Goal: Transaction & Acquisition: Obtain resource

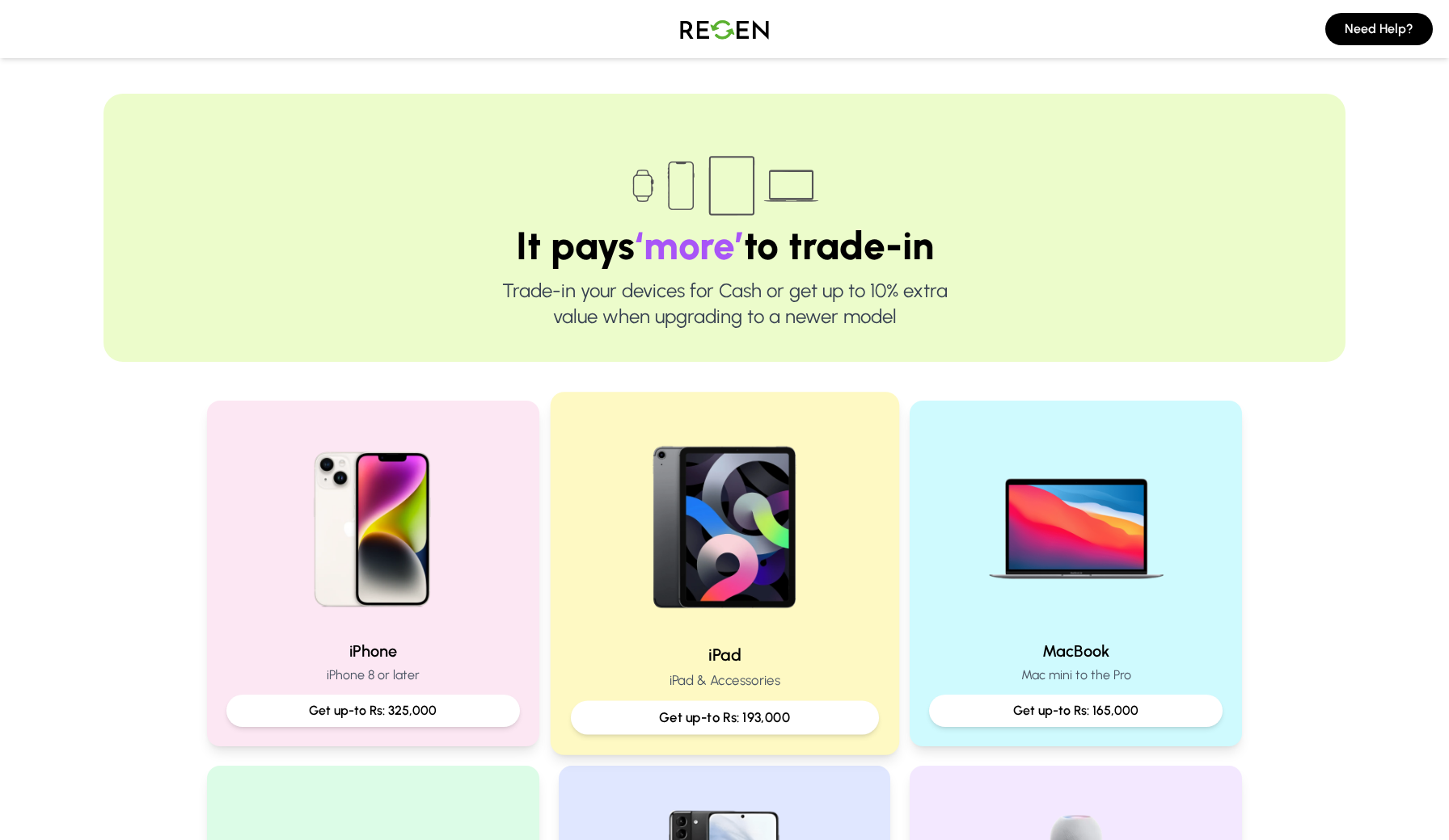
click at [736, 616] on img at bounding box center [725, 521] width 218 height 218
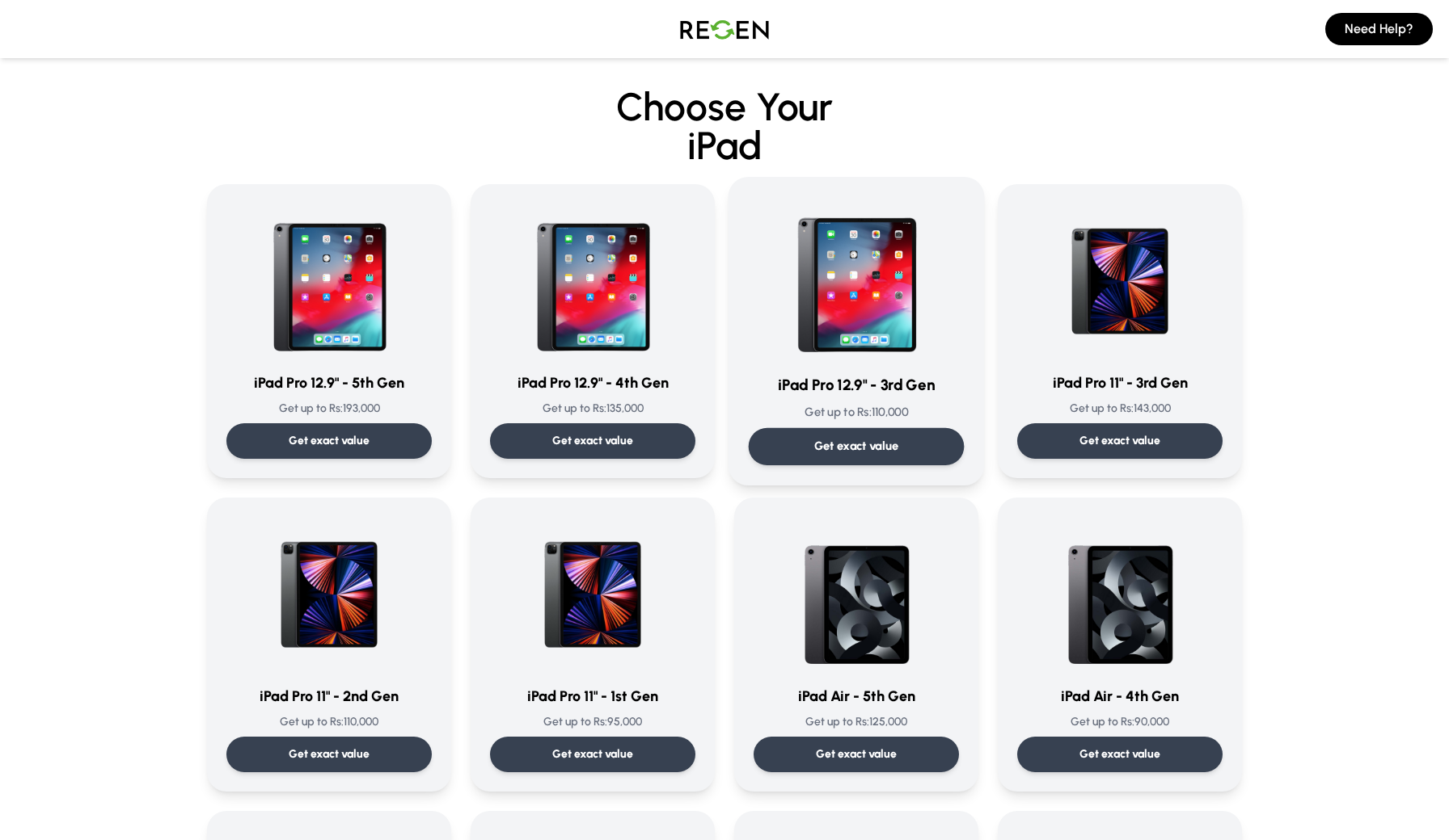
click at [881, 382] on h3 "iPad Pro 12.9" - 3rd Gen" at bounding box center [856, 385] width 216 height 24
